Goal: Transaction & Acquisition: Purchase product/service

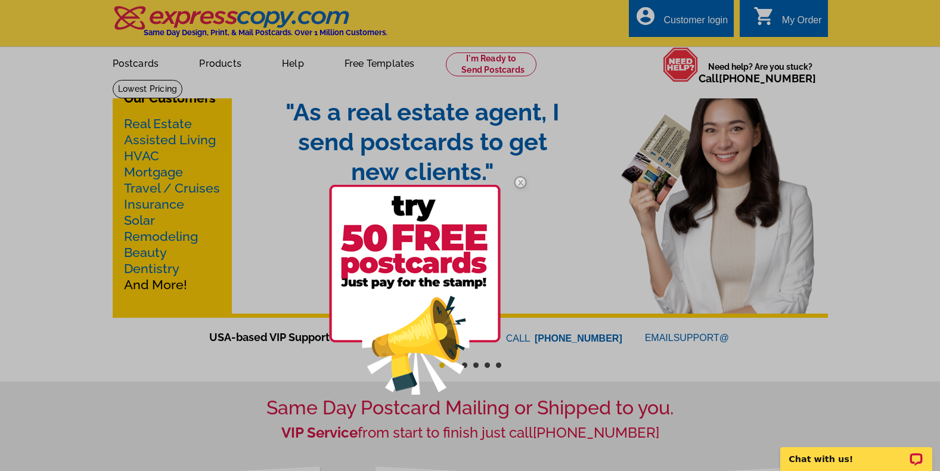
click at [178, 124] on div at bounding box center [470, 235] width 940 height 471
click at [142, 68] on div at bounding box center [470, 235] width 940 height 471
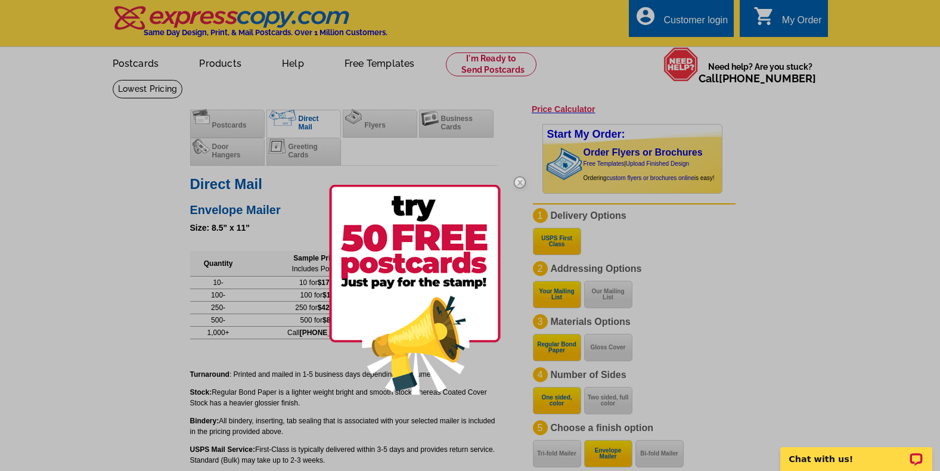
click at [214, 124] on div at bounding box center [470, 235] width 940 height 471
click at [521, 183] on img at bounding box center [520, 182] width 35 height 35
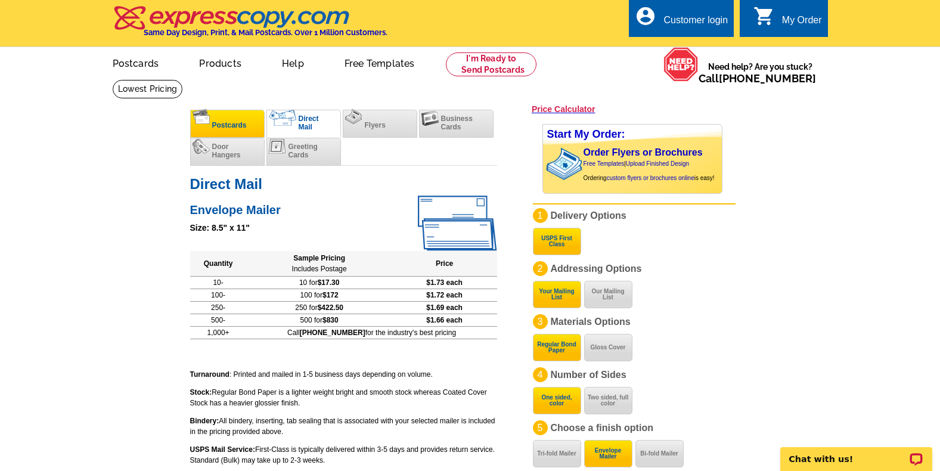
click at [243, 131] on li "Postcards" at bounding box center [227, 124] width 75 height 28
